Goal: Book appointment/travel/reservation

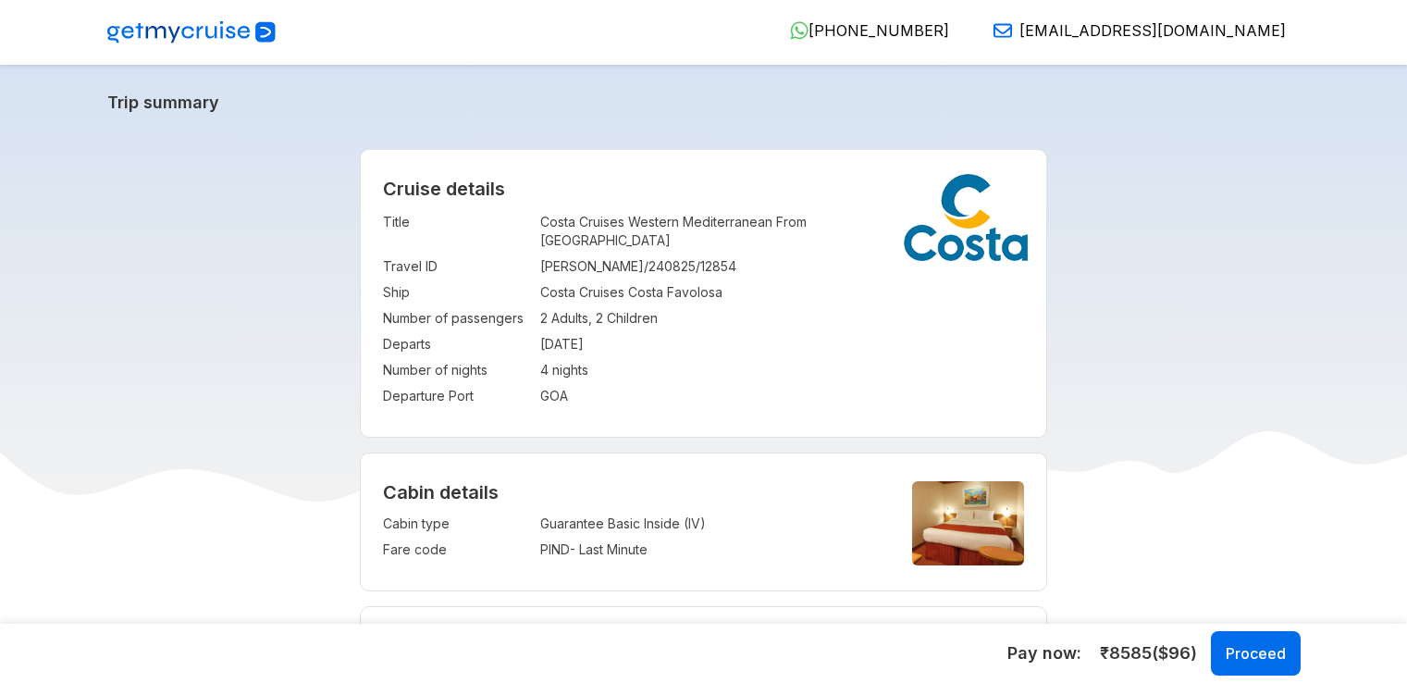
select select "**"
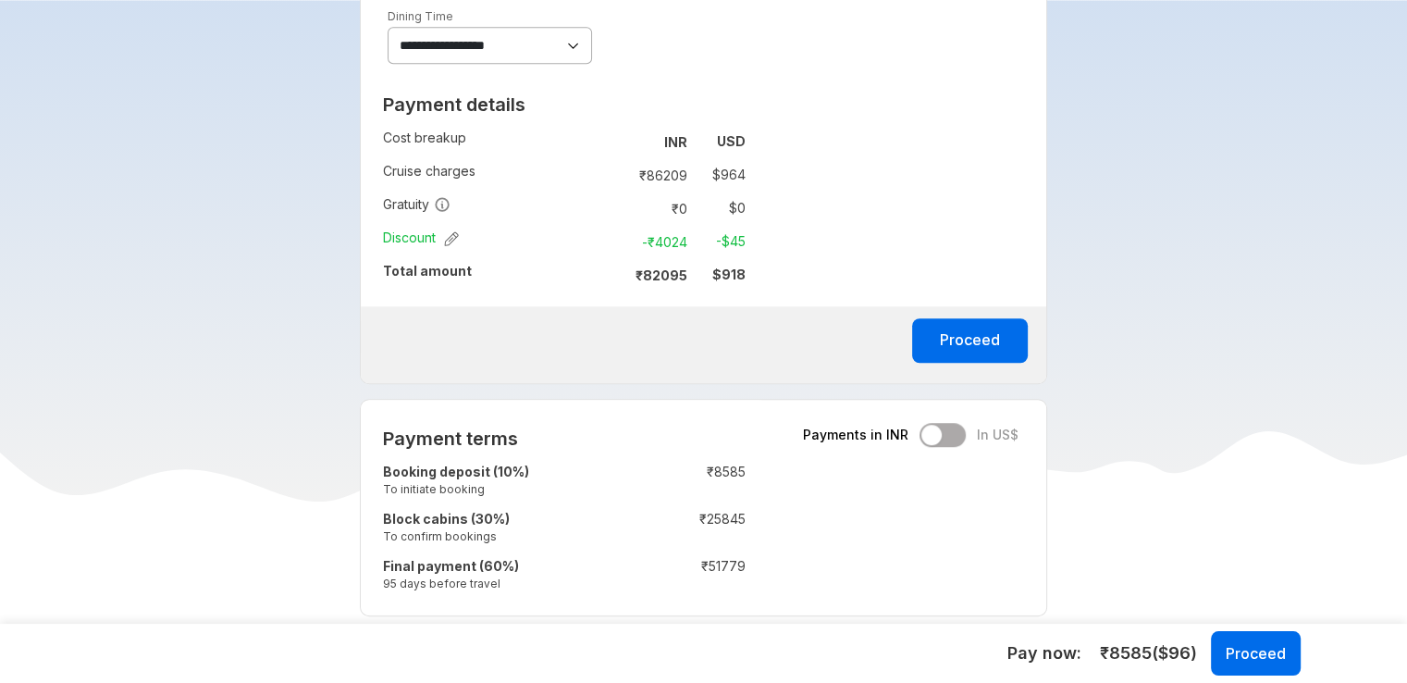
scroll to position [1295, 0]
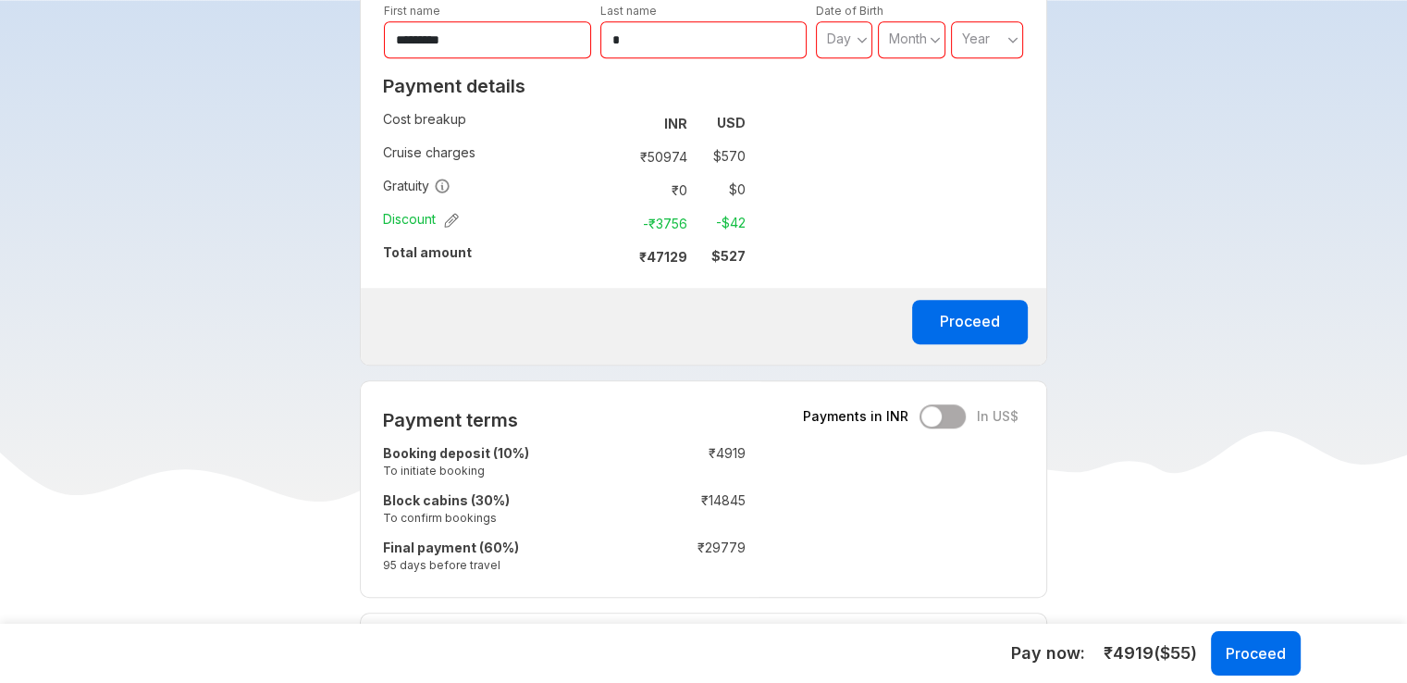
scroll to position [1017, 0]
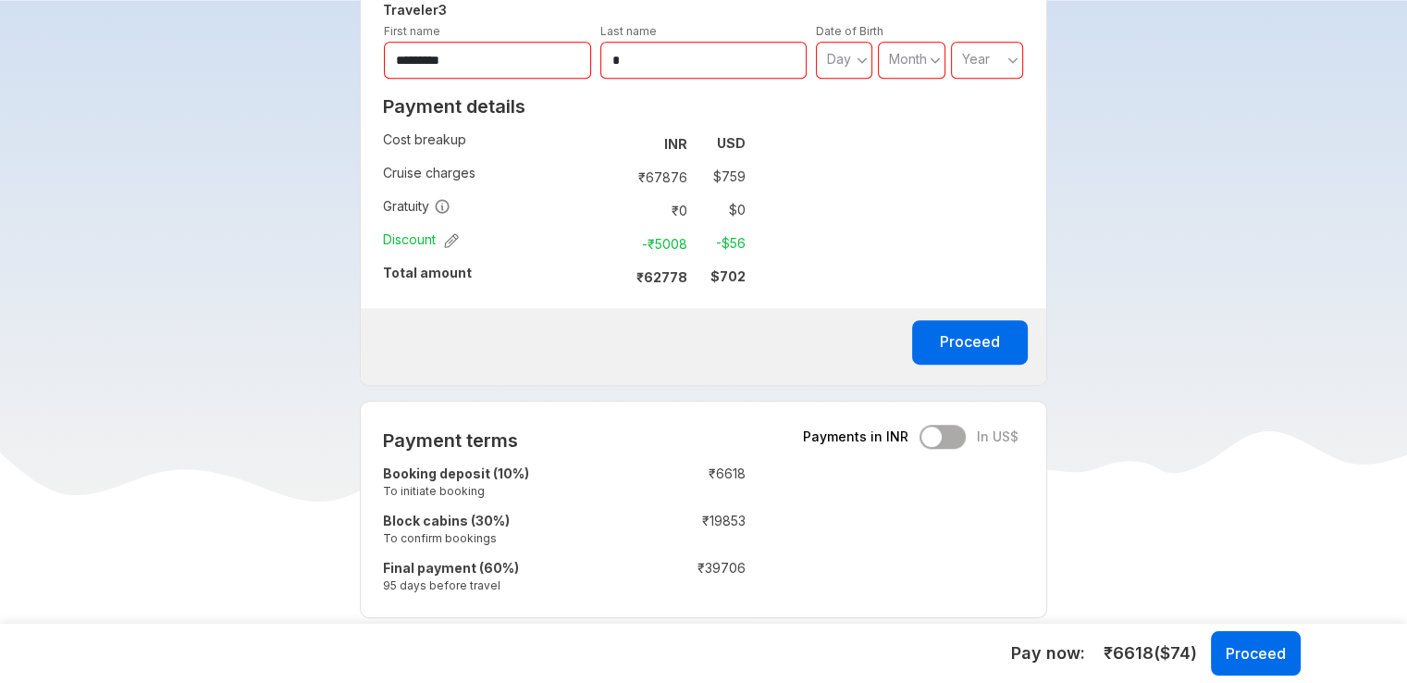
scroll to position [1387, 0]
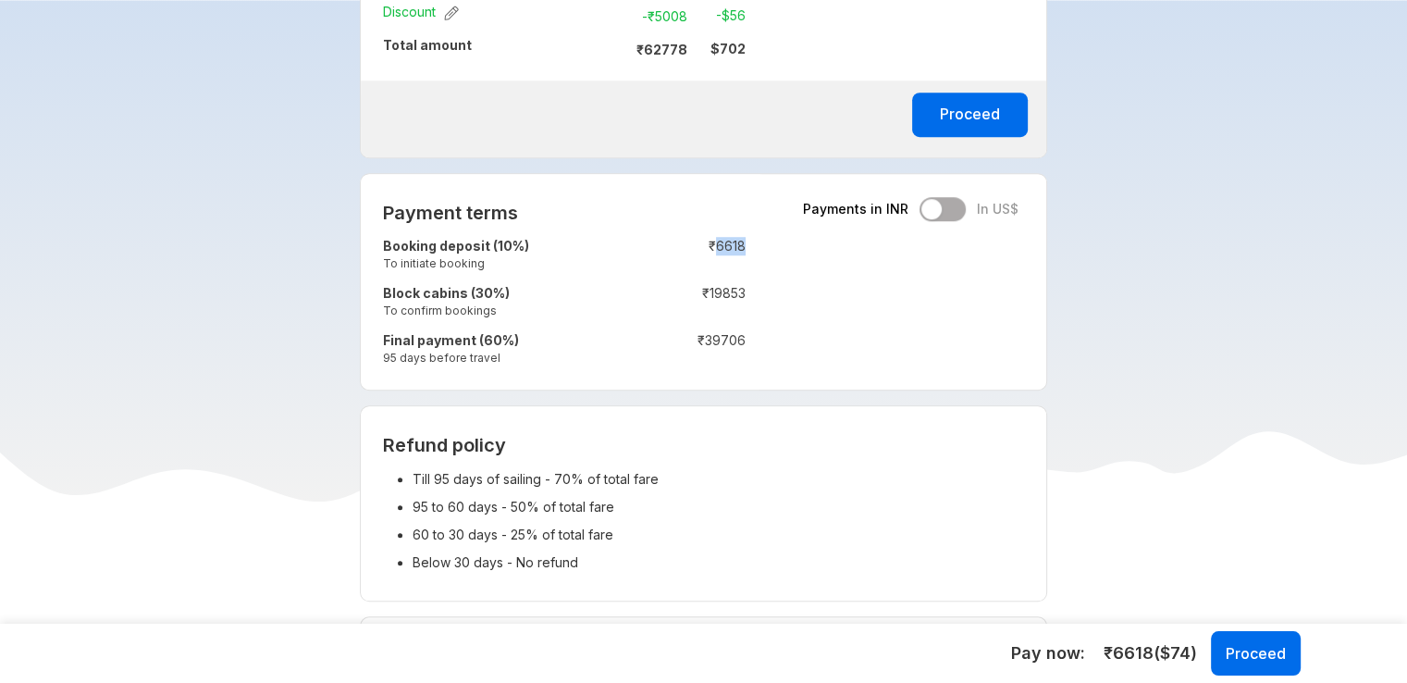
drag, startPoint x: 714, startPoint y: 244, endPoint x: 744, endPoint y: 240, distance: 29.8
click at [744, 240] on td "₹ 6618" at bounding box center [690, 256] width 110 height 47
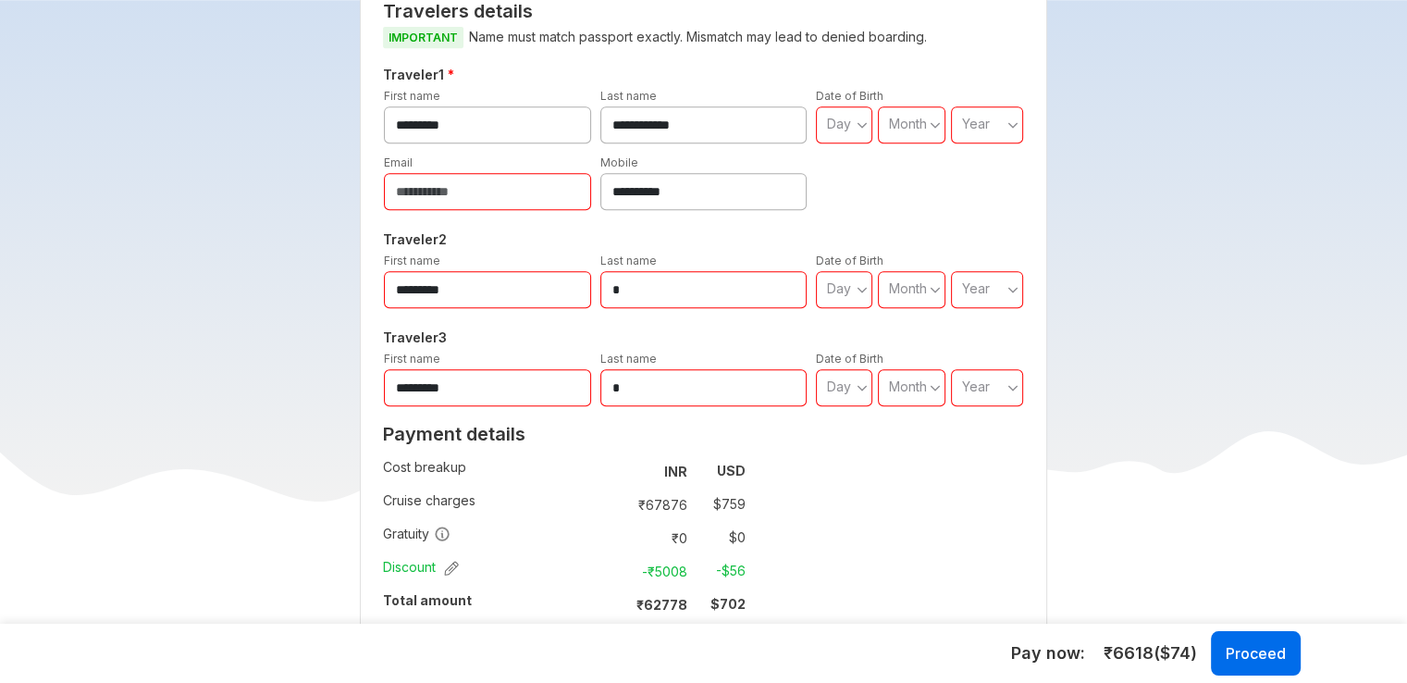
scroll to position [370, 0]
